Goal: Task Accomplishment & Management: Manage account settings

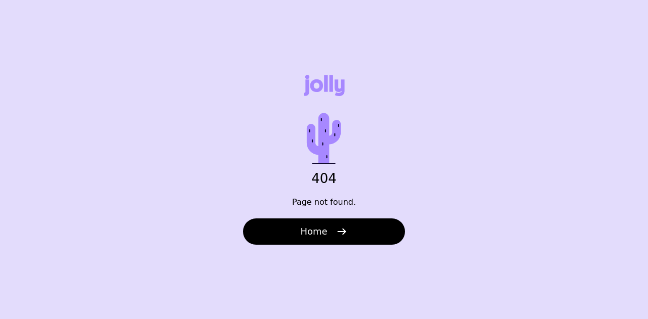
click at [287, 225] on button "Home" at bounding box center [324, 232] width 162 height 26
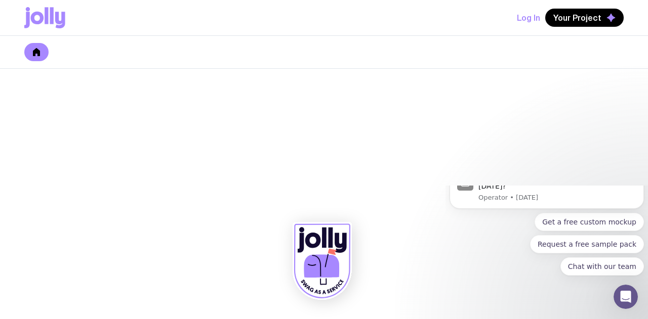
click at [39, 54] on icon at bounding box center [36, 52] width 7 height 8
click at [633, 202] on div "Hey there! 👋 How can we help you today? Operator • 3w ago" at bounding box center [546, 187] width 179 height 30
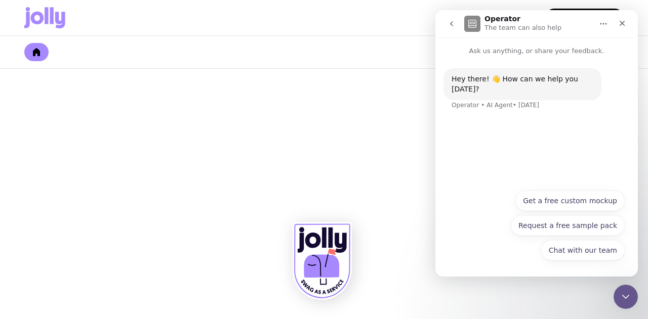
click at [621, 25] on icon "Close" at bounding box center [622, 23] width 8 height 8
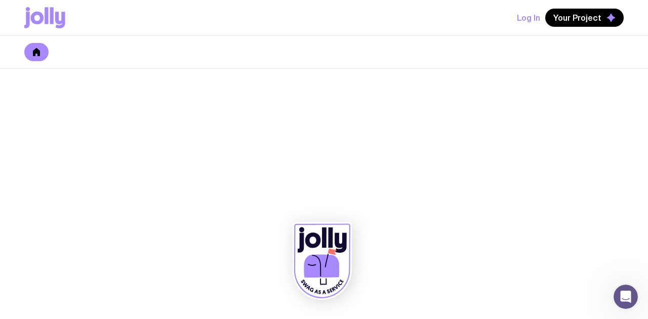
click at [54, 16] on icon at bounding box center [44, 17] width 41 height 21
click at [328, 268] on icon at bounding box center [321, 266] width 35 height 23
click at [536, 21] on button "Log In" at bounding box center [528, 18] width 23 height 18
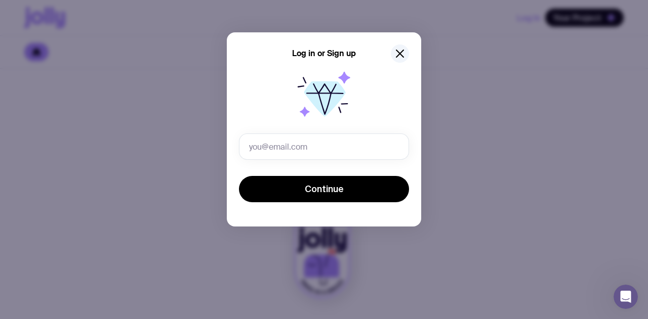
click at [266, 151] on input "text" at bounding box center [324, 147] width 170 height 26
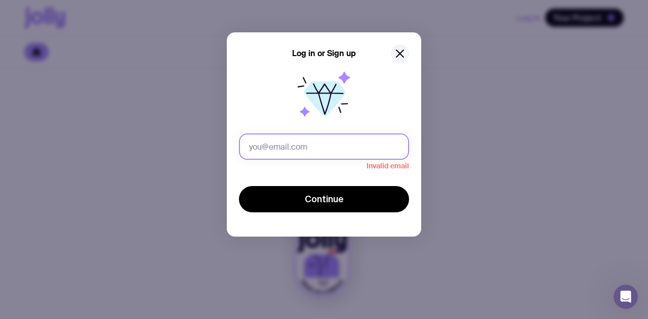
type input "wingman.tan@infrastructure.org.au"
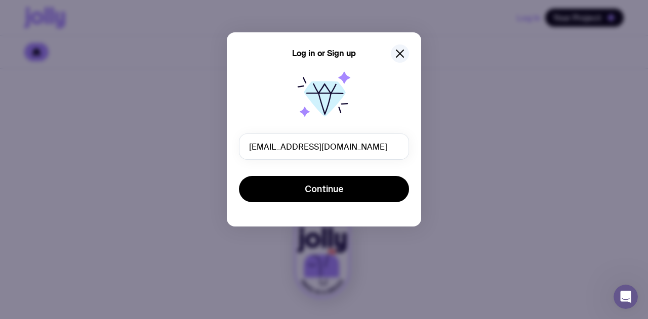
click at [321, 184] on span "Continue" at bounding box center [324, 189] width 39 height 12
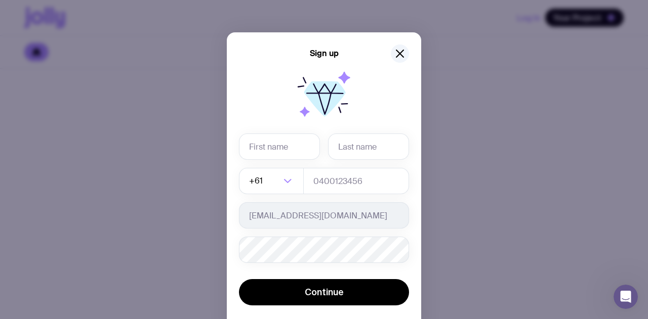
click at [398, 53] on icon "button" at bounding box center [400, 54] width 12 height 12
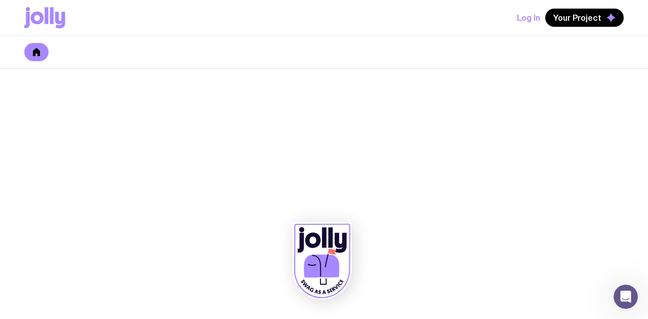
click at [46, 20] on icon at bounding box center [47, 15] width 4 height 17
